Goal: Register for event/course

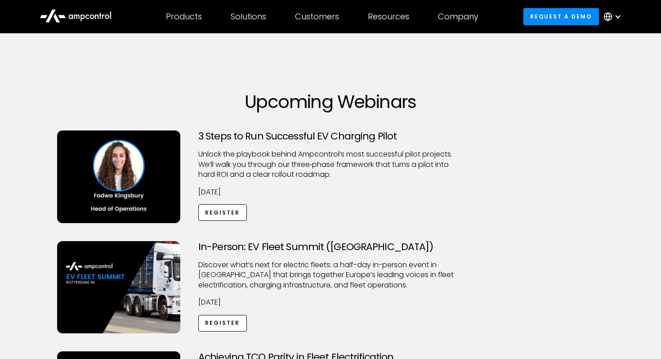
click at [84, 19] on icon at bounding box center [76, 15] width 72 height 22
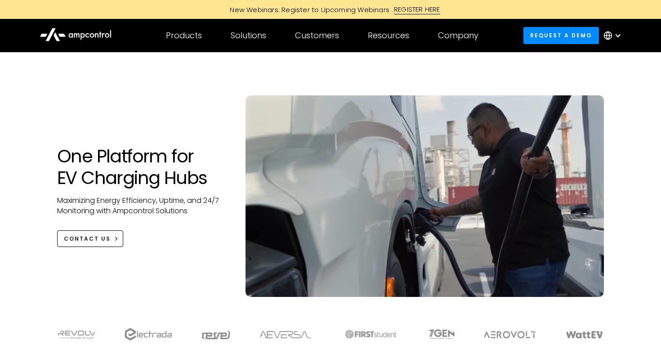
click at [403, 11] on div "REGISTER HERE" at bounding box center [417, 9] width 46 height 10
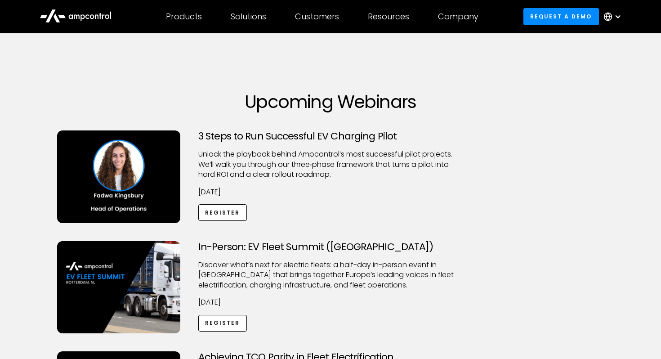
click at [62, 22] on icon at bounding box center [76, 15] width 72 height 22
